Goal: Navigation & Orientation: Understand site structure

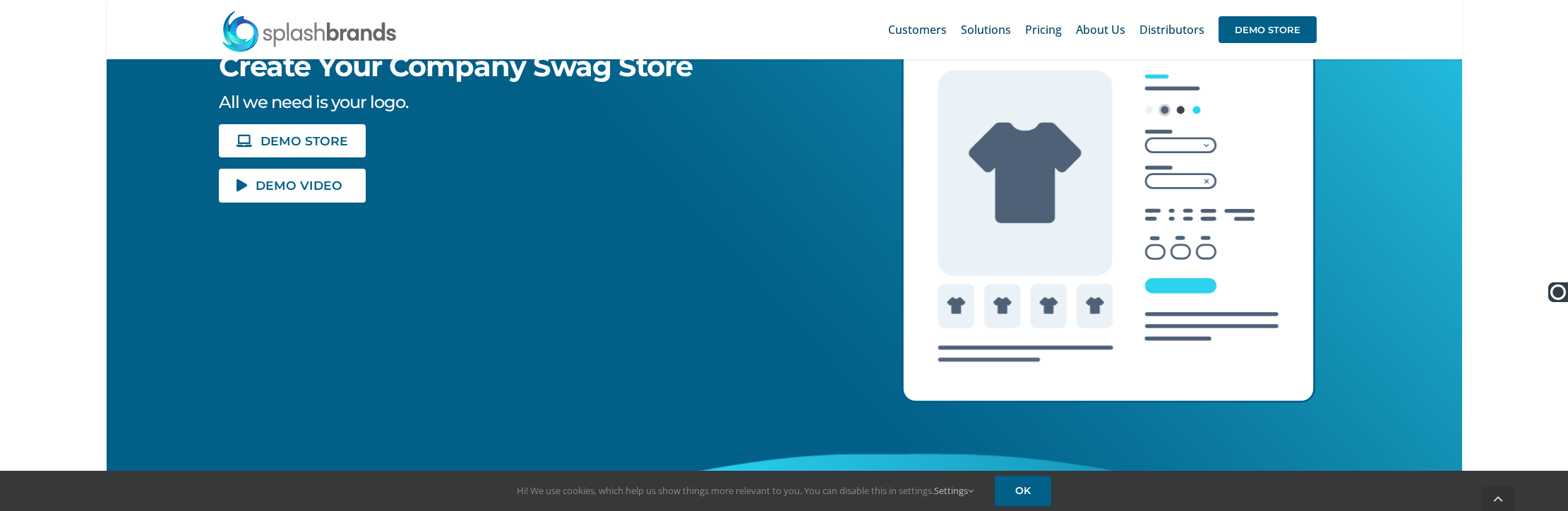
scroll to position [292, 0]
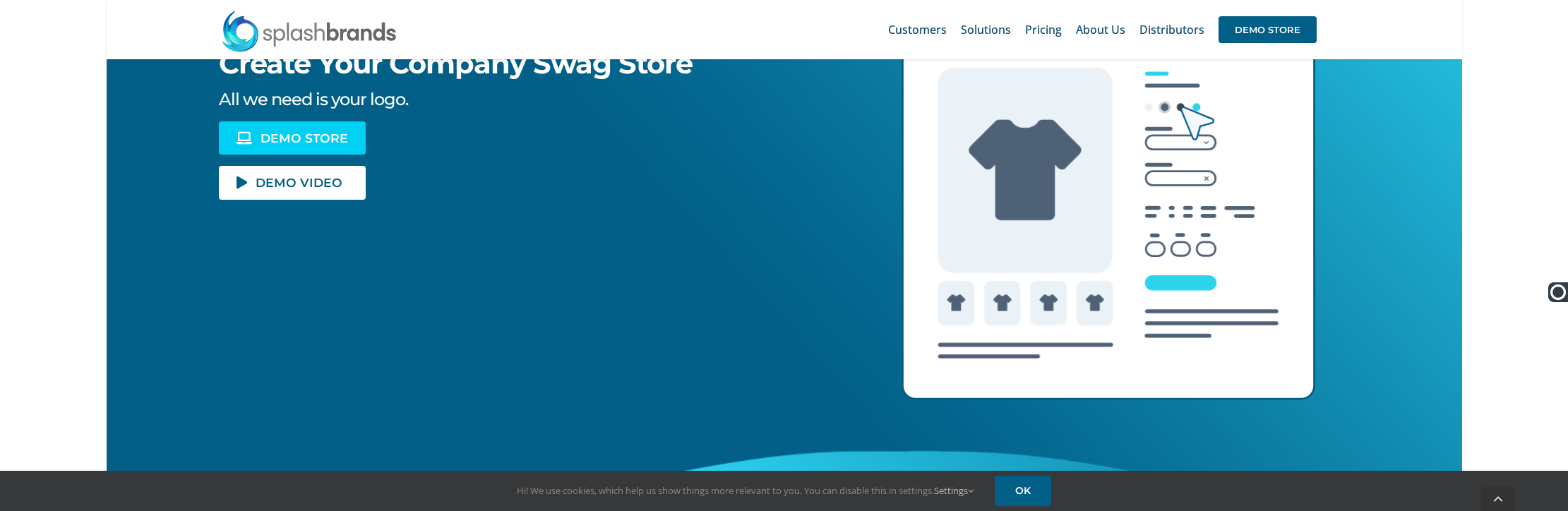
click at [257, 142] on link "DEMO STORE" at bounding box center [292, 138] width 147 height 34
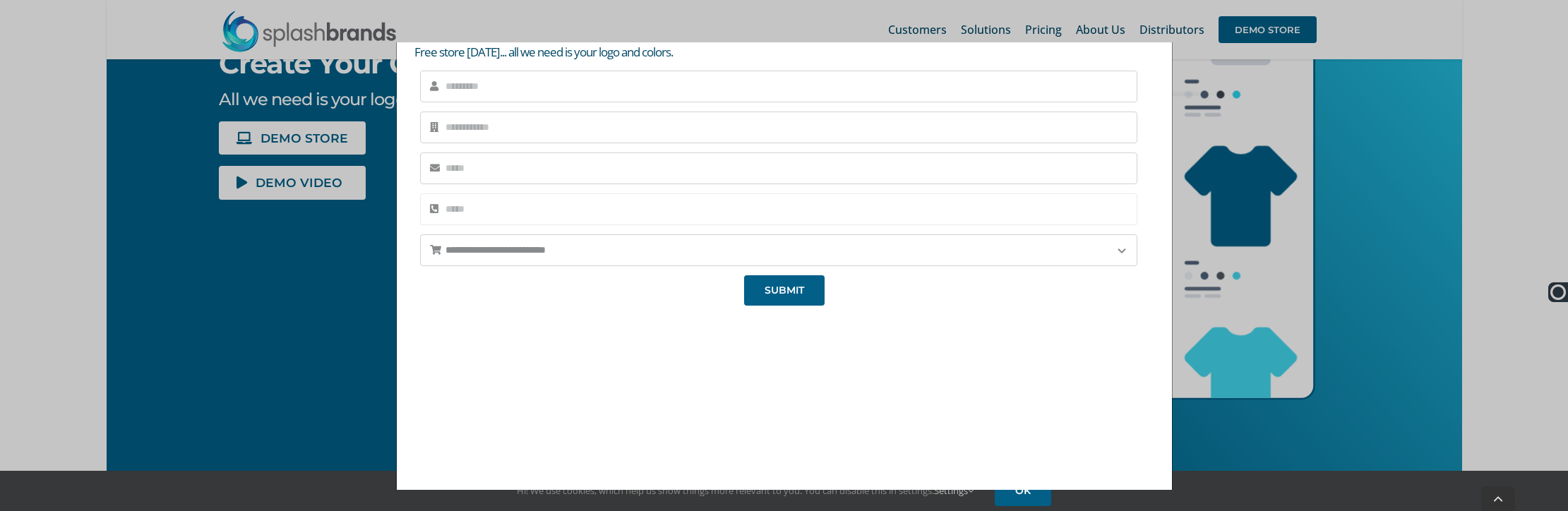
scroll to position [0, 0]
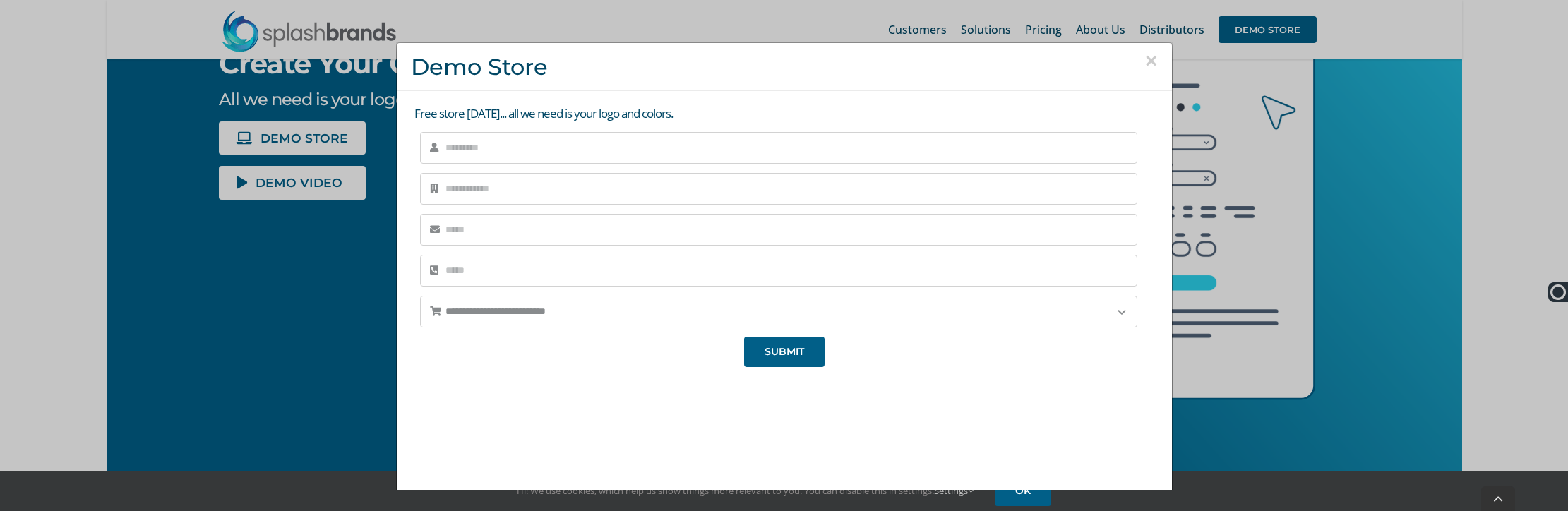
click at [1154, 65] on button "×" at bounding box center [1151, 60] width 13 height 21
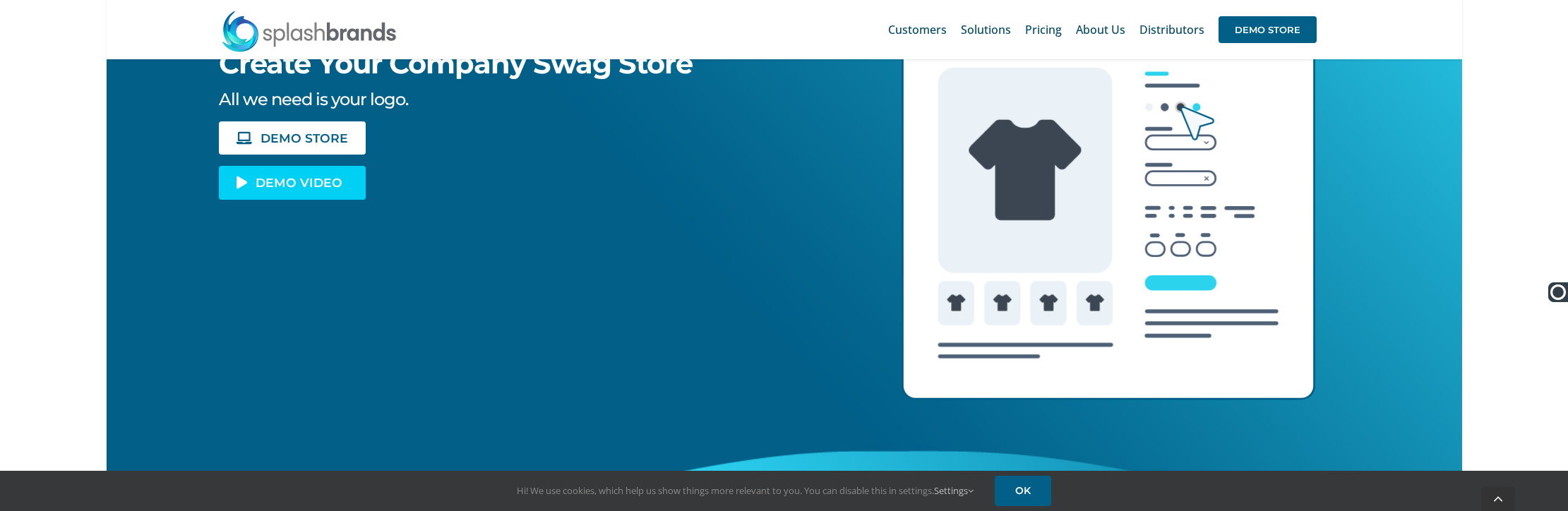
click at [303, 178] on span "DEMO VIDEO" at bounding box center [298, 182] width 86 height 12
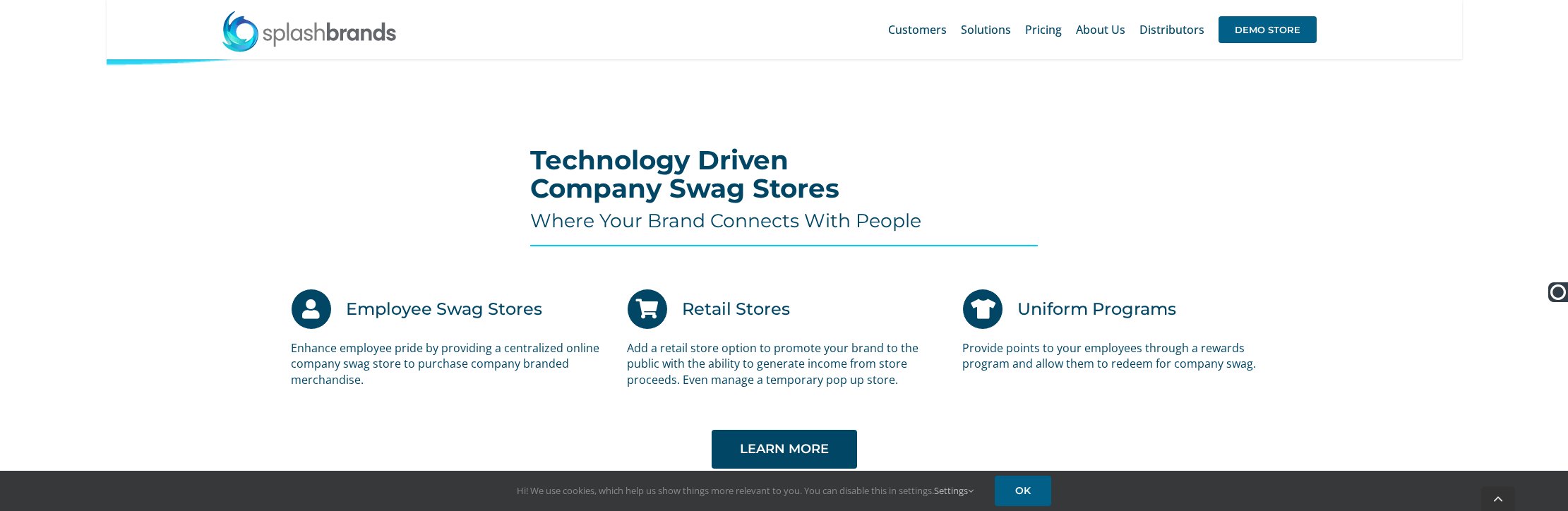
scroll to position [2836, 0]
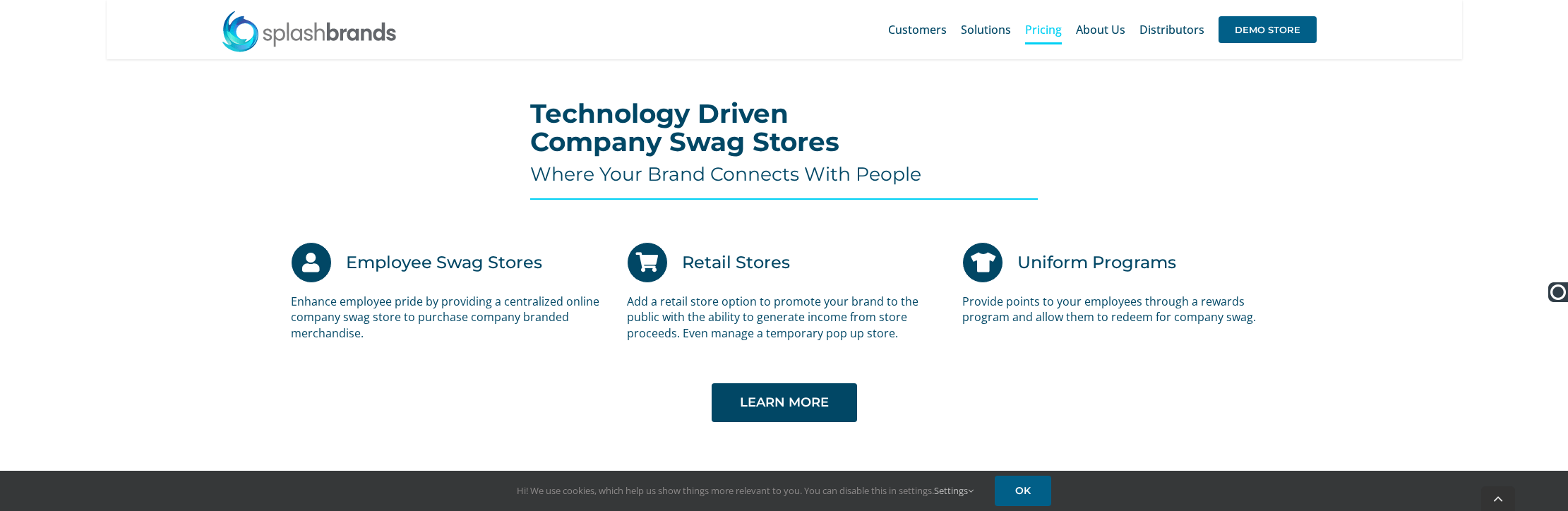
click at [1035, 32] on span "Pricing" at bounding box center [1043, 29] width 37 height 11
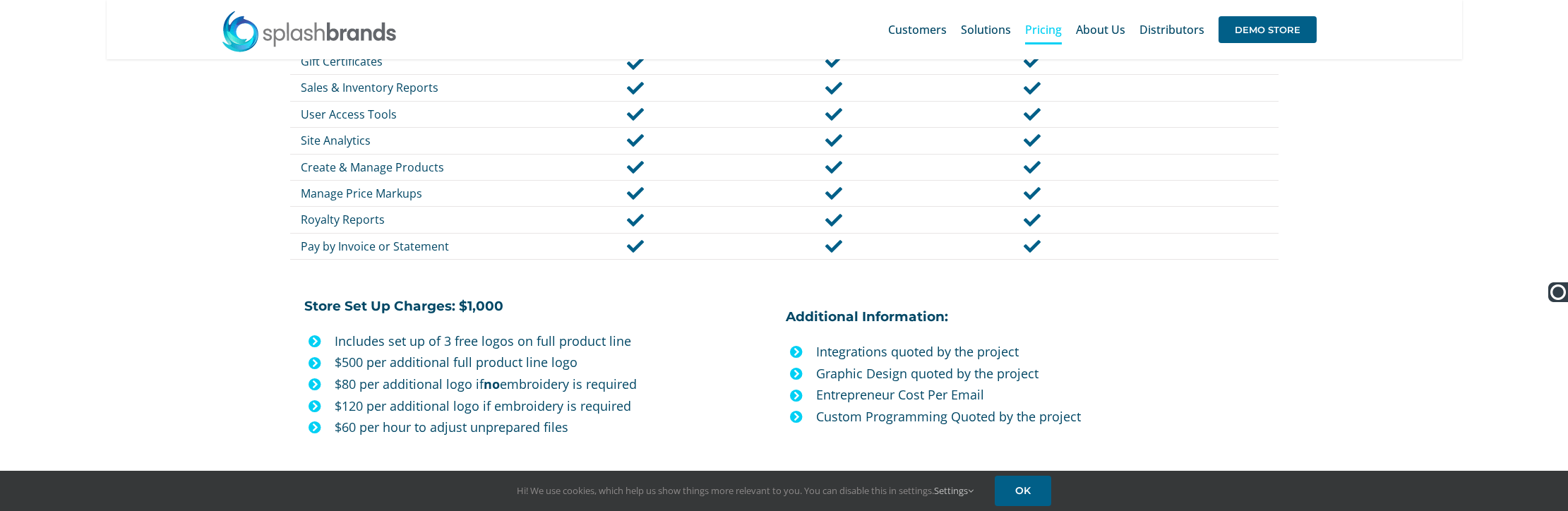
scroll to position [1045, 0]
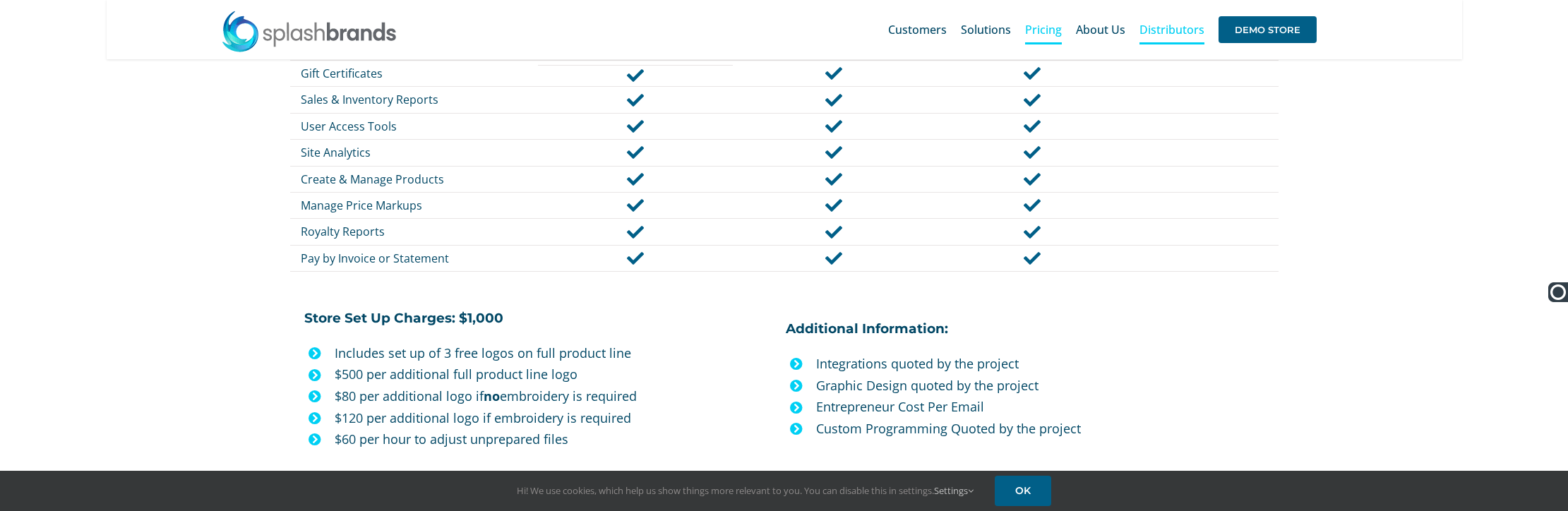
click at [1198, 28] on span "Distributors" at bounding box center [1172, 29] width 65 height 11
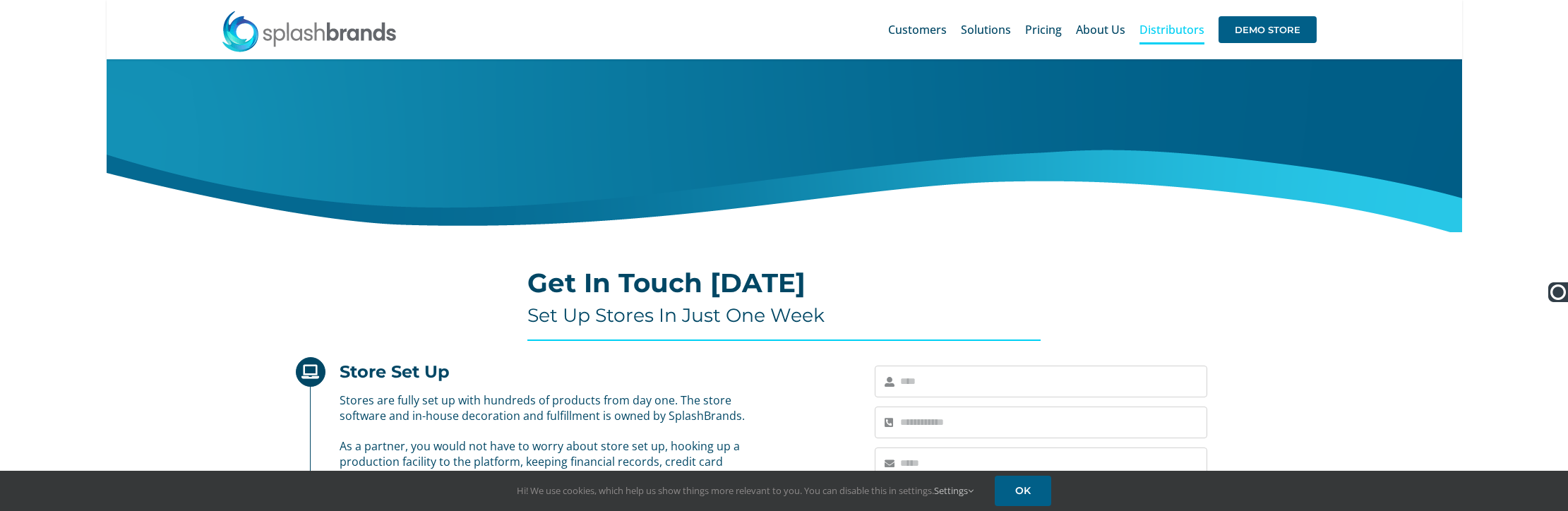
scroll to position [297, 0]
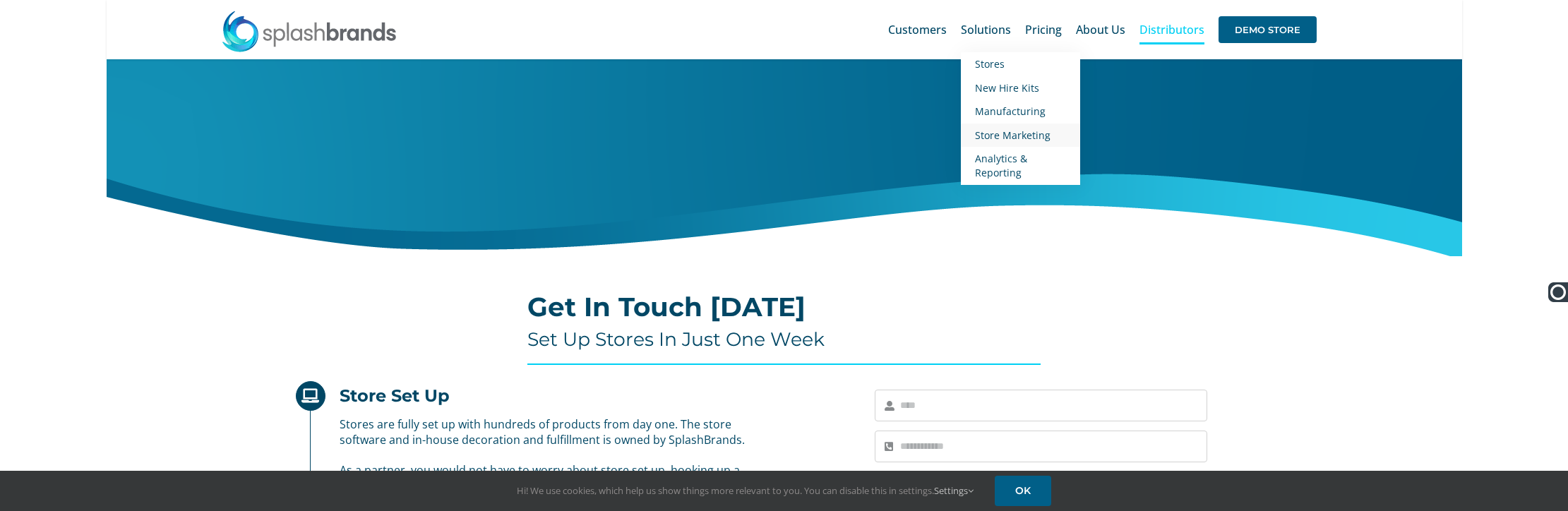
click at [1017, 136] on span "Store Marketing" at bounding box center [1013, 135] width 76 height 13
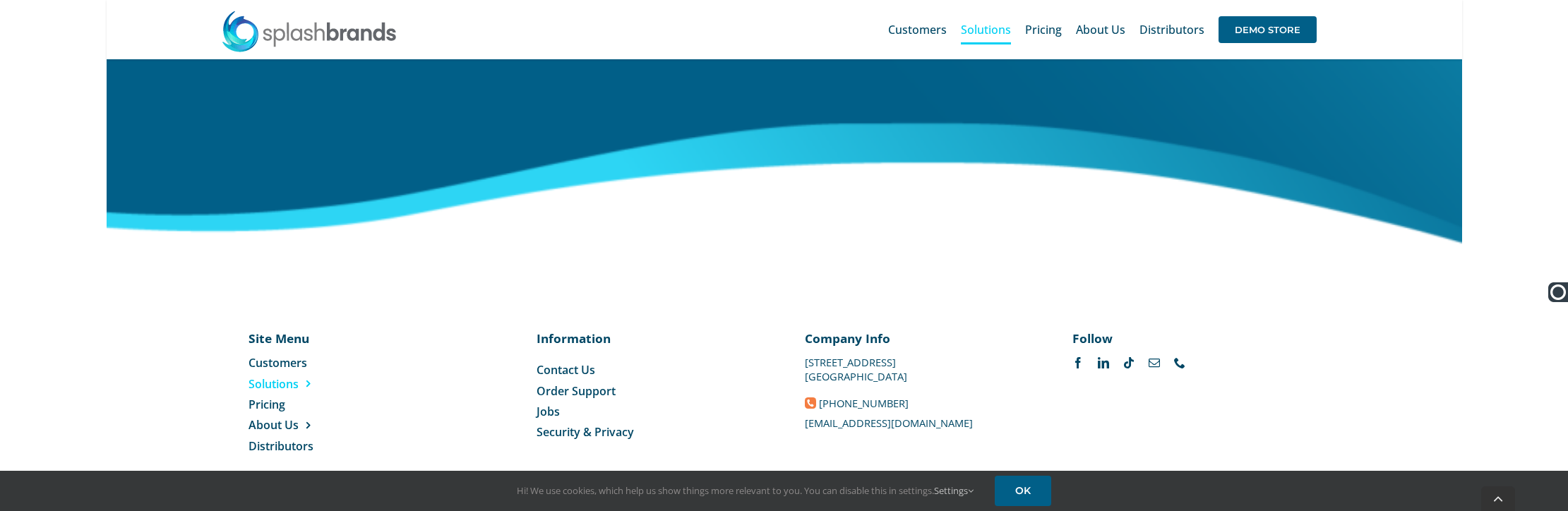
scroll to position [2435, 0]
